Goal: Find specific page/section: Find specific page/section

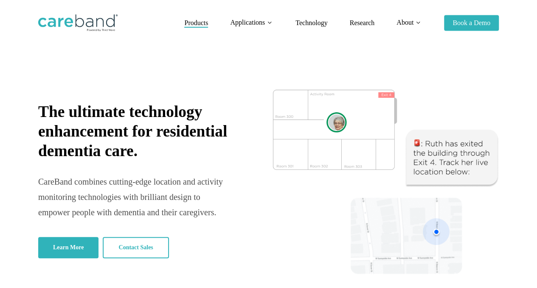
click at [198, 24] on span "Products" at bounding box center [196, 22] width 24 height 7
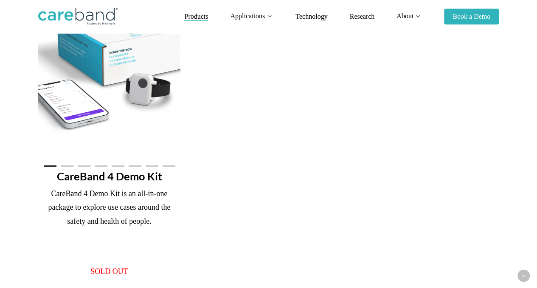
scroll to position [510, 0]
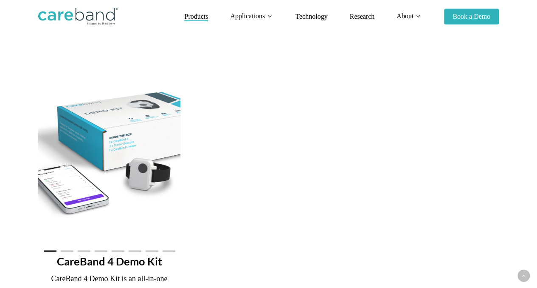
click at [105, 164] on img at bounding box center [109, 148] width 170 height 170
click at [94, 258] on ol at bounding box center [109, 251] width 142 height 14
click at [103, 261] on h3 "CareBand 4 Demo Kit" at bounding box center [109, 259] width 142 height 18
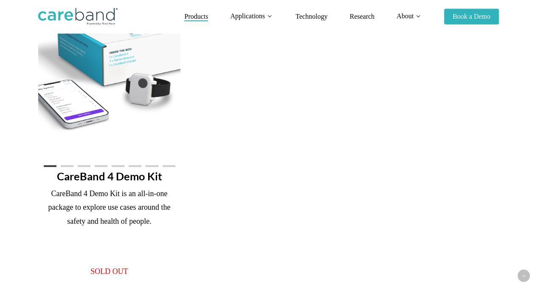
click at [113, 220] on p "CareBand 4 Demo Kit is an all-in-one package to explore use cases around the sa…" at bounding box center [109, 213] width 142 height 52
click at [97, 207] on p "CareBand 4 Demo Kit is an all-in-one package to explore use cases around the sa…" at bounding box center [109, 213] width 142 height 52
click at [123, 218] on p "CareBand 4 Demo Kit is an all-in-one package to explore use cases around the sa…" at bounding box center [109, 213] width 142 height 52
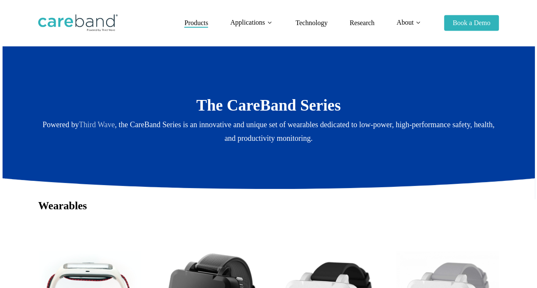
scroll to position [0, 0]
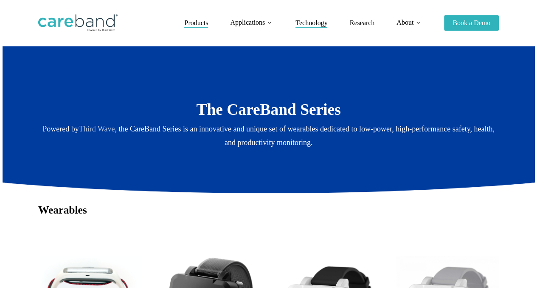
click at [309, 25] on span "Technology" at bounding box center [312, 22] width 32 height 7
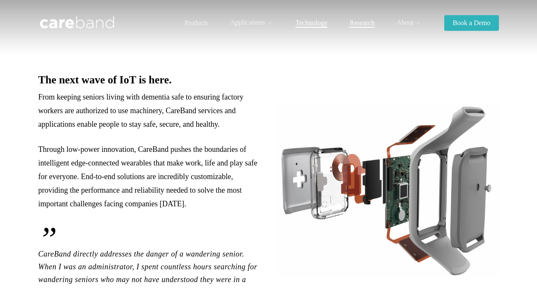
click at [362, 24] on span "Research" at bounding box center [362, 22] width 25 height 7
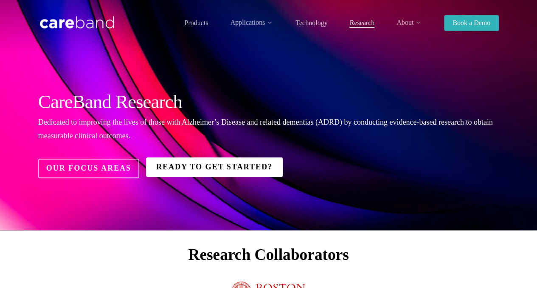
click at [201, 170] on link "Ready to Get Started?" at bounding box center [214, 167] width 137 height 20
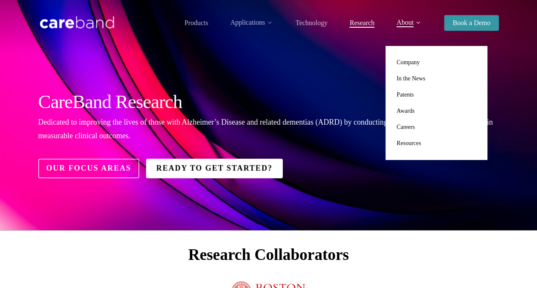
click at [480, 23] on span "Book a Demo" at bounding box center [472, 22] width 38 height 7
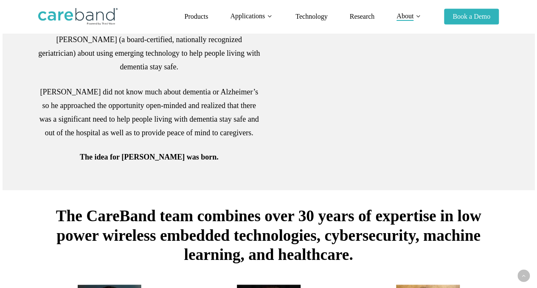
scroll to position [170, 0]
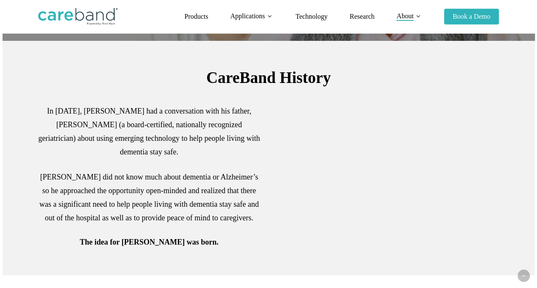
click at [357, 248] on div at bounding box center [388, 176] width 239 height 144
